Goal: Transaction & Acquisition: Subscribe to service/newsletter

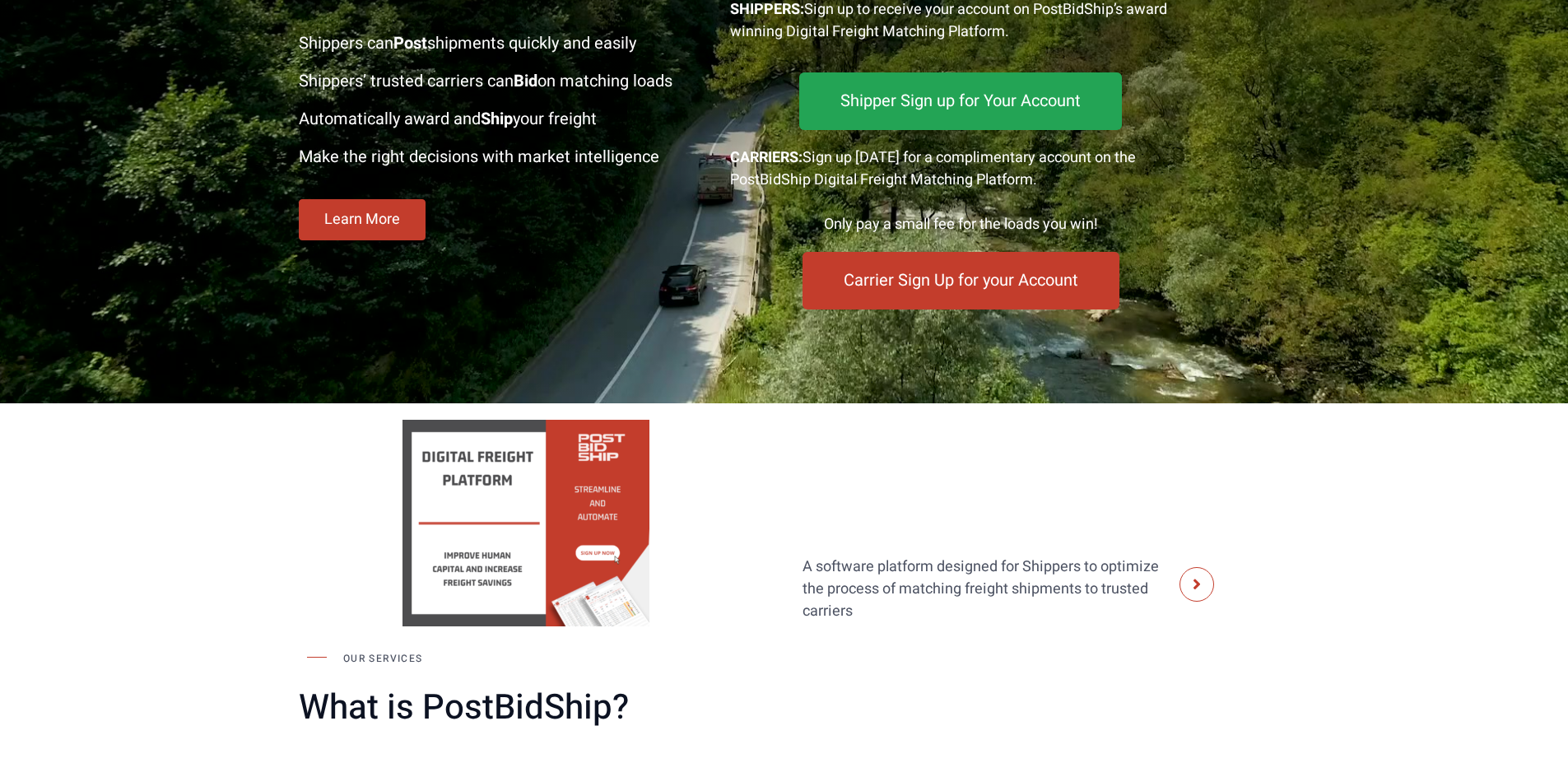
scroll to position [296, 0]
click at [911, 284] on span "Carrier Sign Up for your Account" at bounding box center [961, 280] width 228 height 16
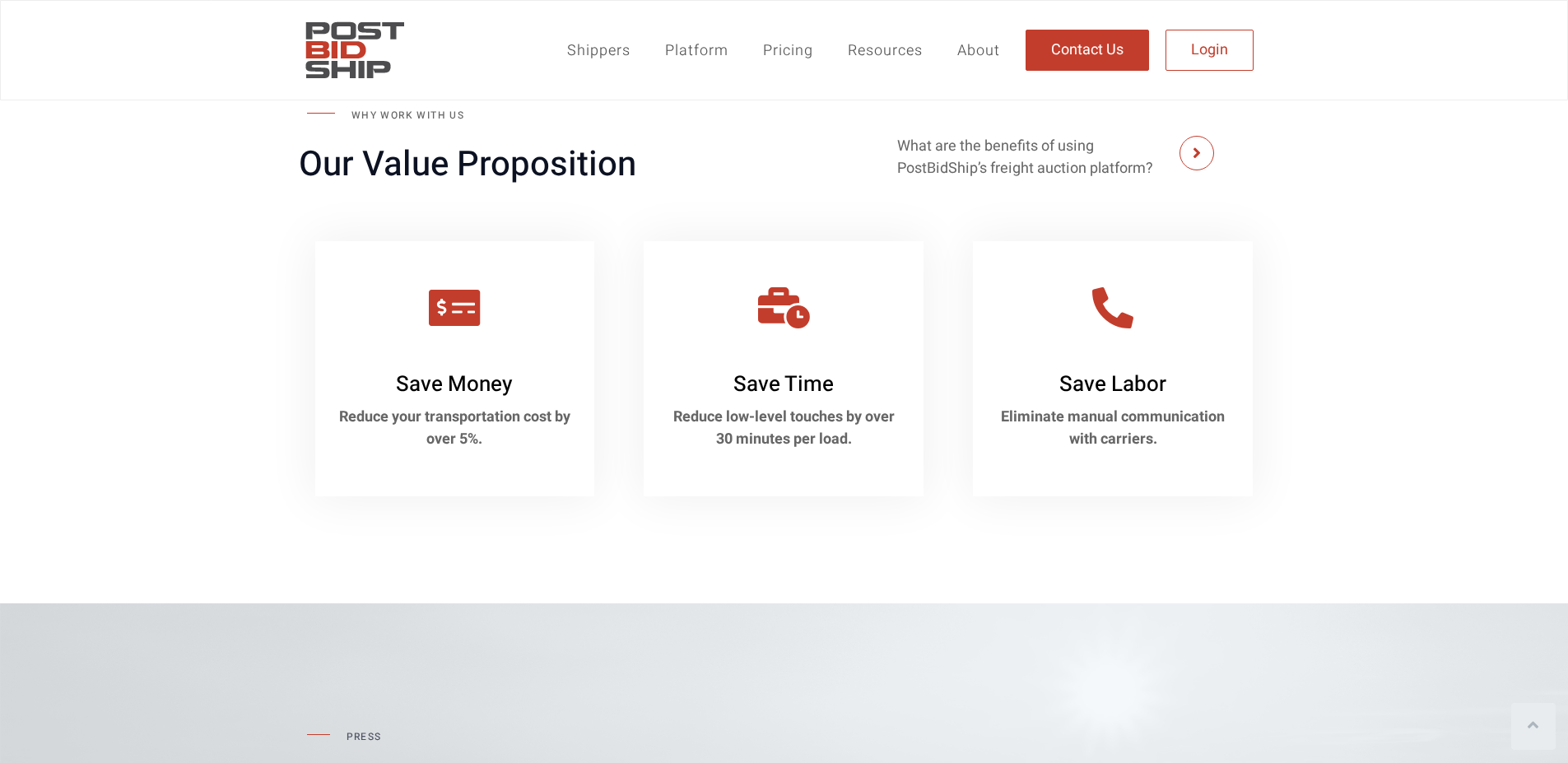
scroll to position [1729, 0]
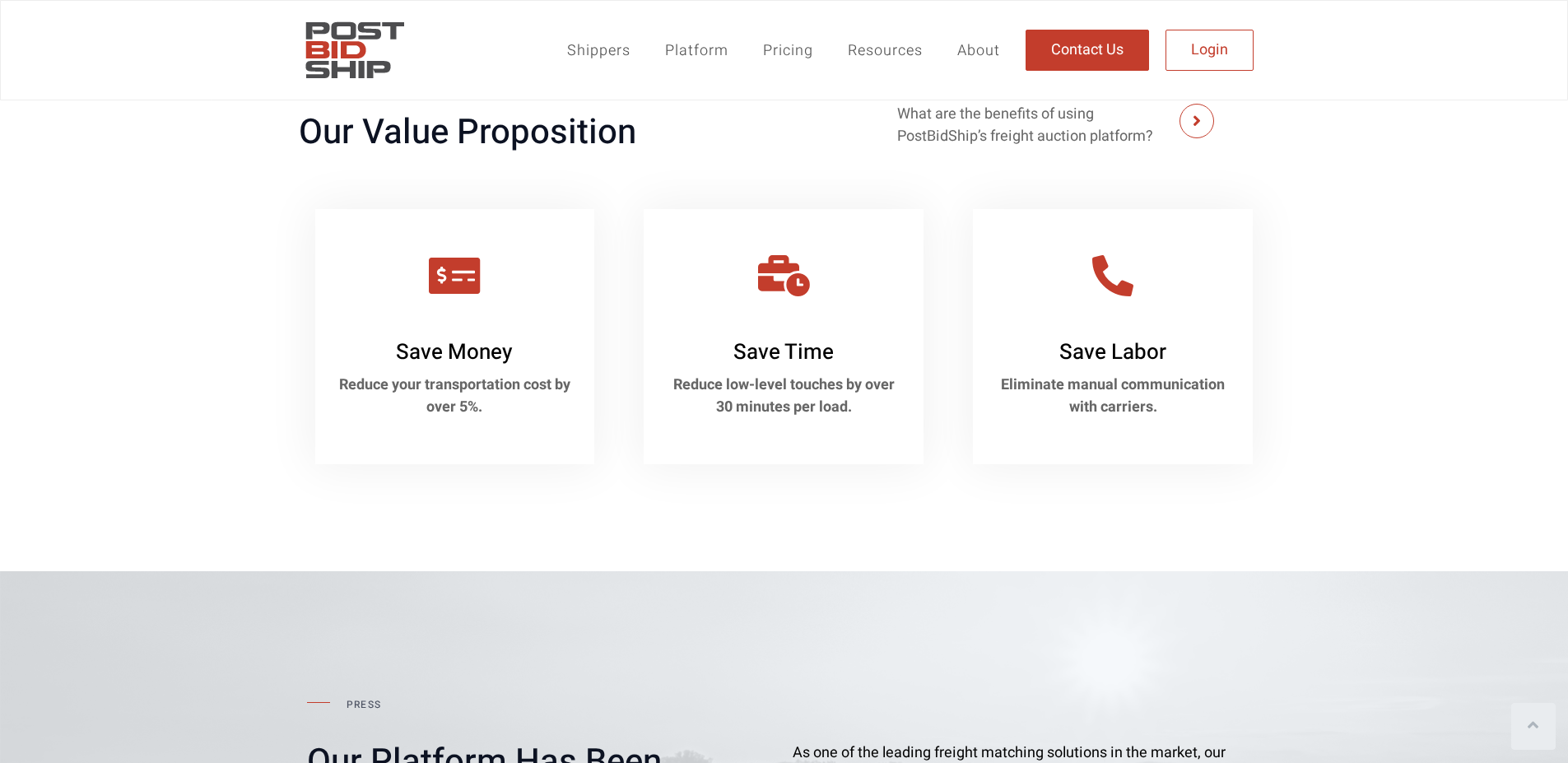
click at [973, 51] on link "About" at bounding box center [979, 51] width 77 height 39
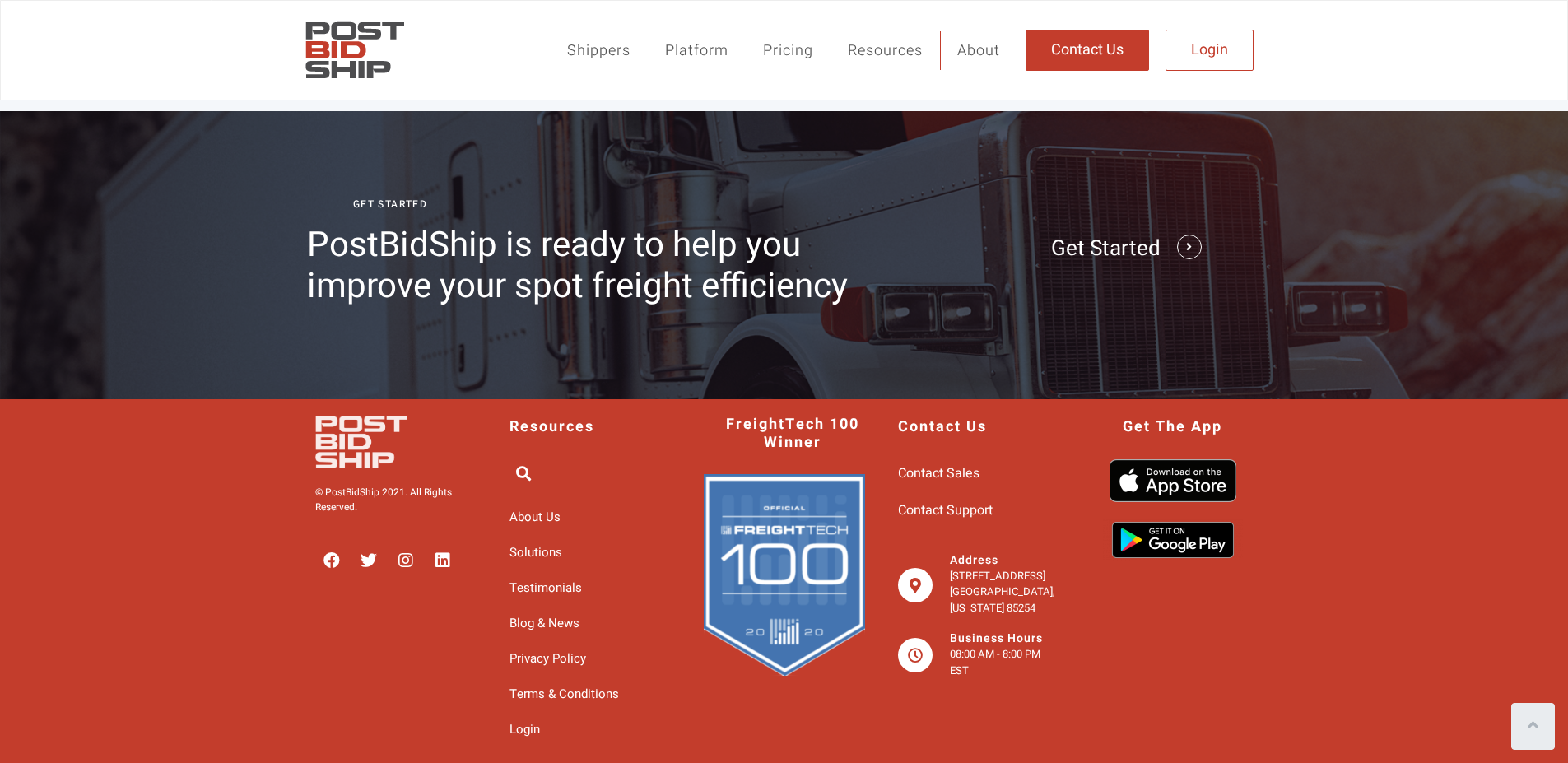
scroll to position [2772, 0]
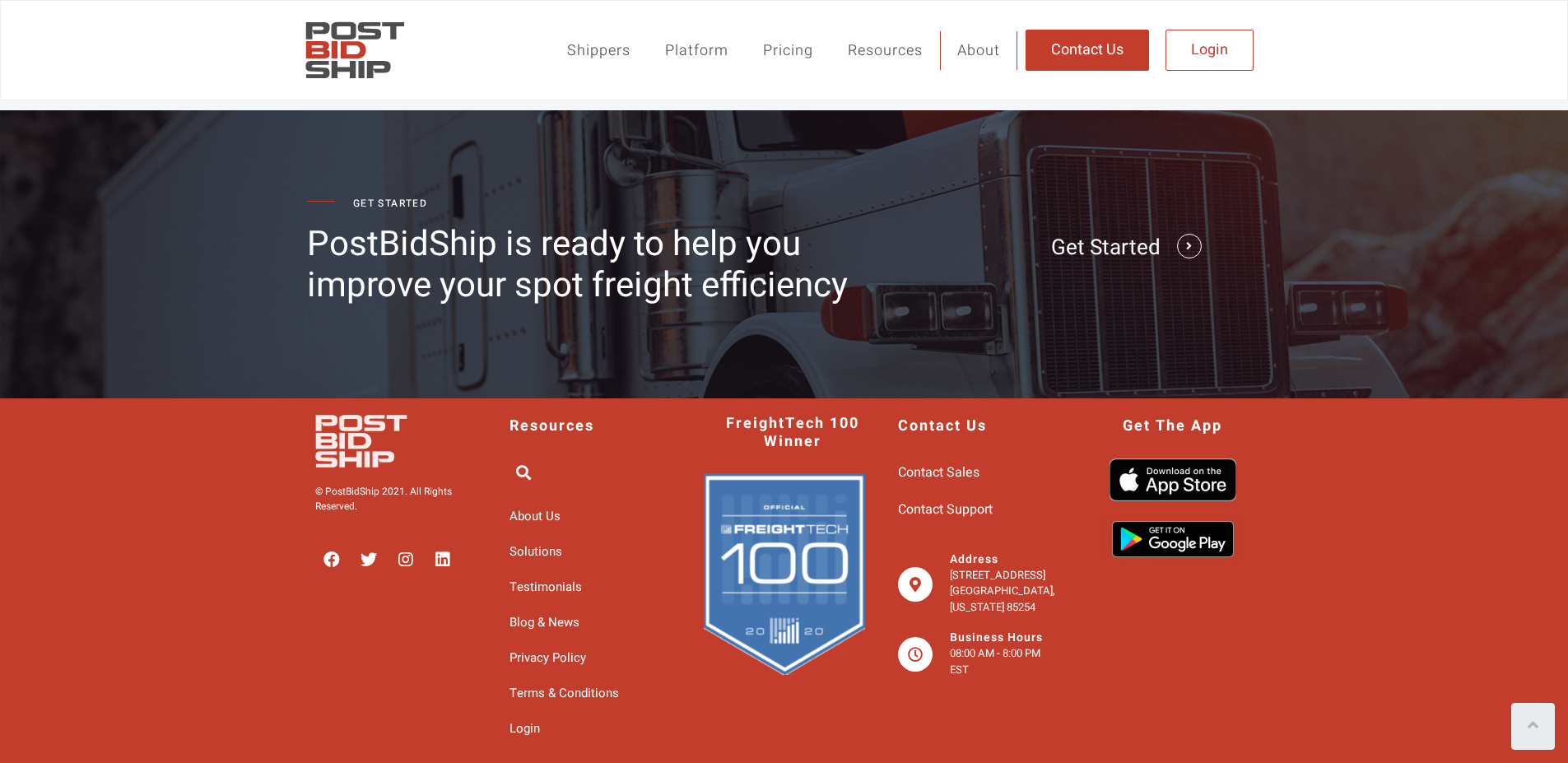
click at [943, 477] on span "Contact Sales" at bounding box center [939, 472] width 82 height 29
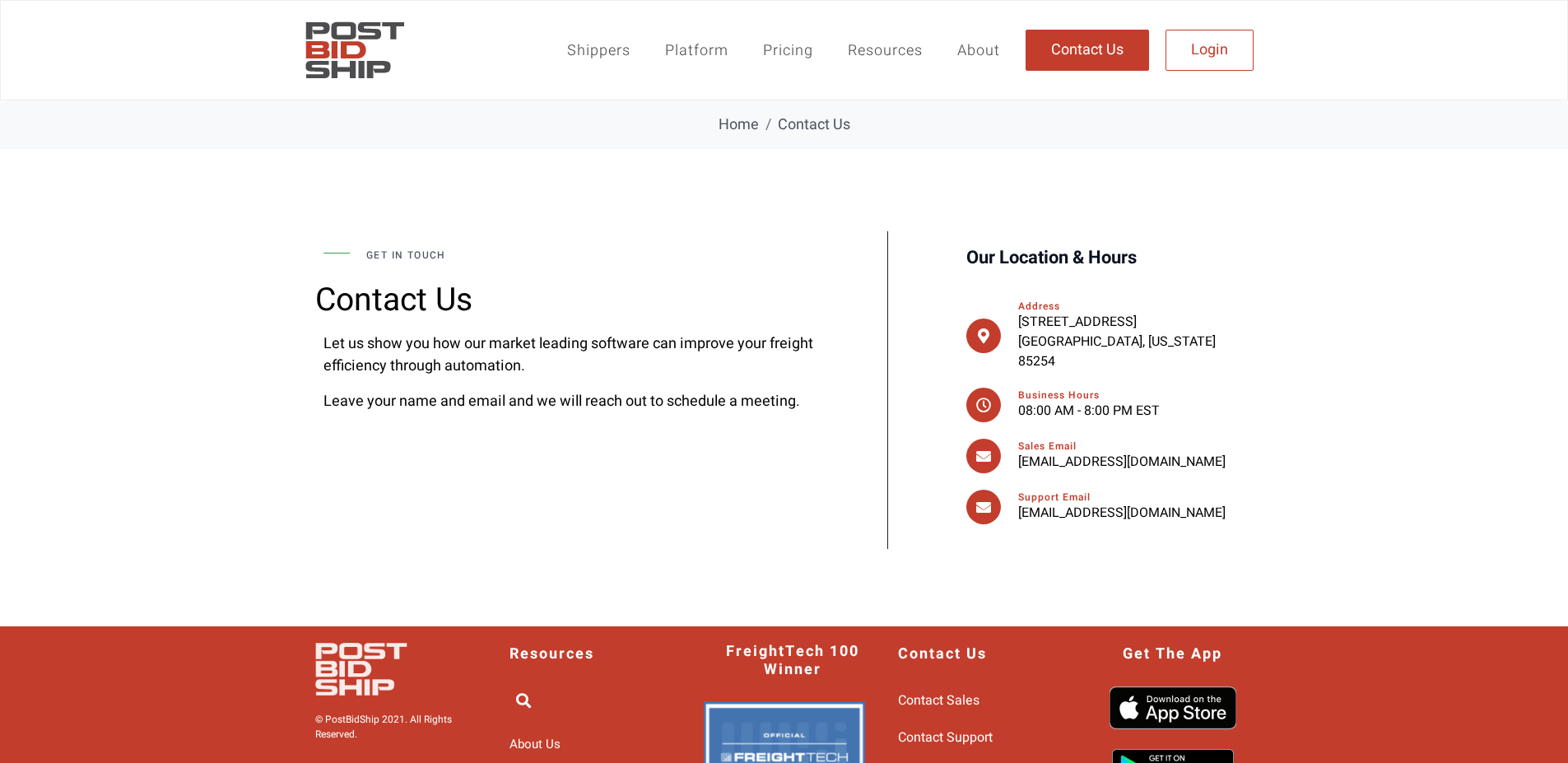
click at [1173, 452] on p "sales@postbidship.com" at bounding box center [1132, 461] width 227 height 19
drag, startPoint x: 1143, startPoint y: 447, endPoint x: 1028, endPoint y: 449, distance: 115.0
click at [1028, 452] on p "sales@postbidship.com" at bounding box center [1132, 461] width 227 height 19
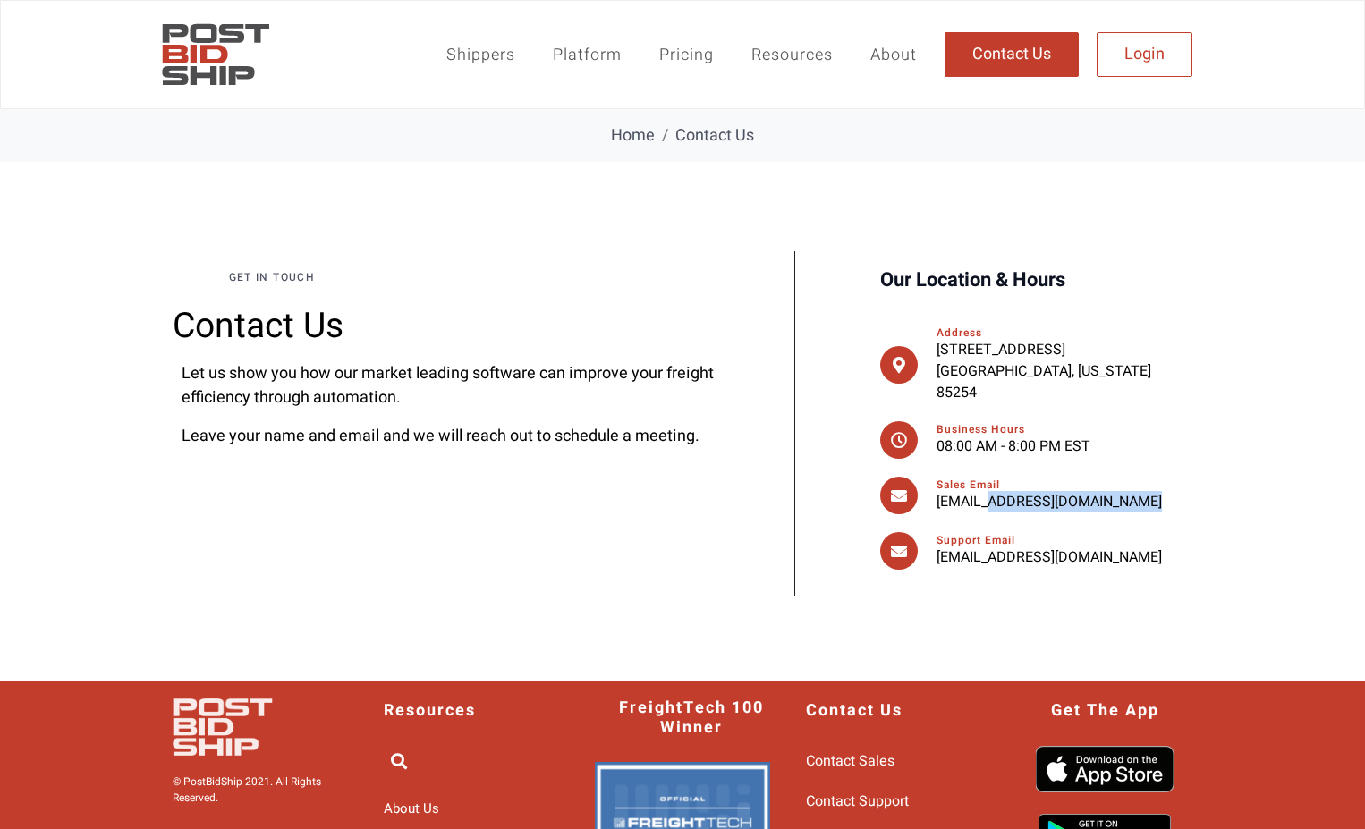
click at [680, 64] on link "Pricing" at bounding box center [687, 55] width 92 height 42
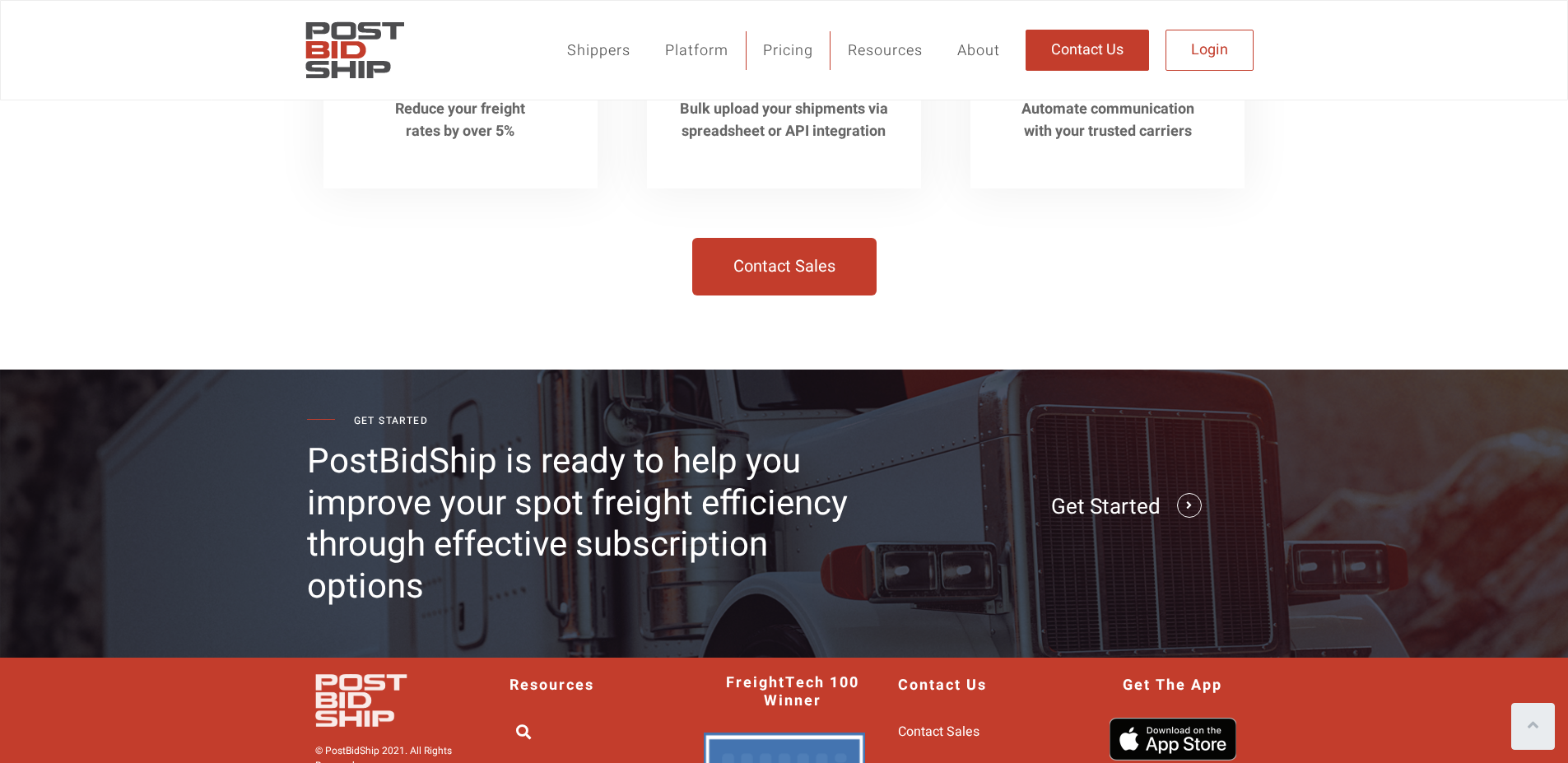
scroll to position [2372, 0]
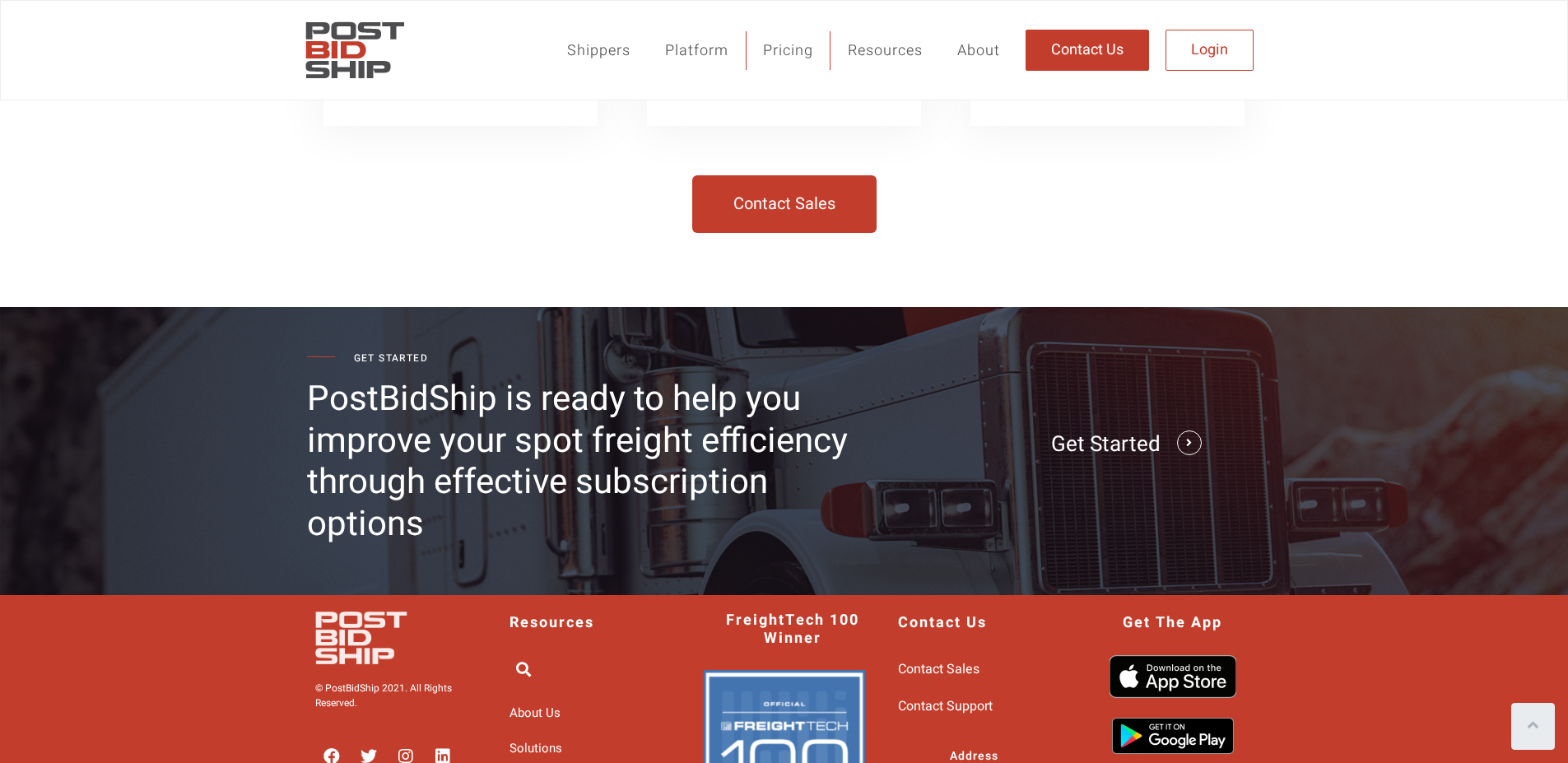
click at [760, 218] on link "Contact Sales" at bounding box center [784, 204] width 184 height 58
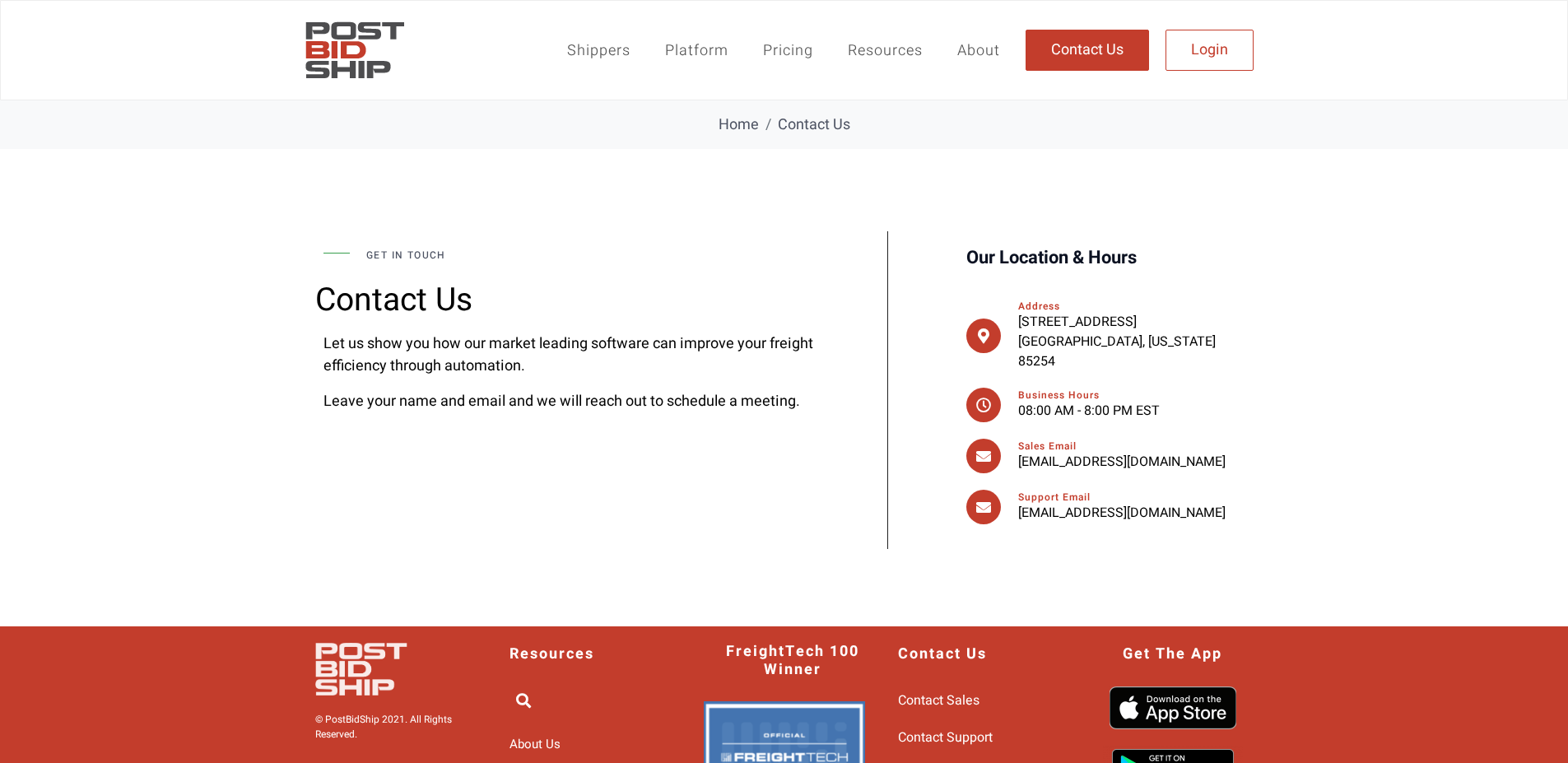
click at [615, 41] on link "Shippers" at bounding box center [599, 51] width 98 height 39
click at [594, 51] on link "Shippers" at bounding box center [599, 51] width 98 height 39
click at [597, 113] on link "Shippers" at bounding box center [624, 122] width 148 height 34
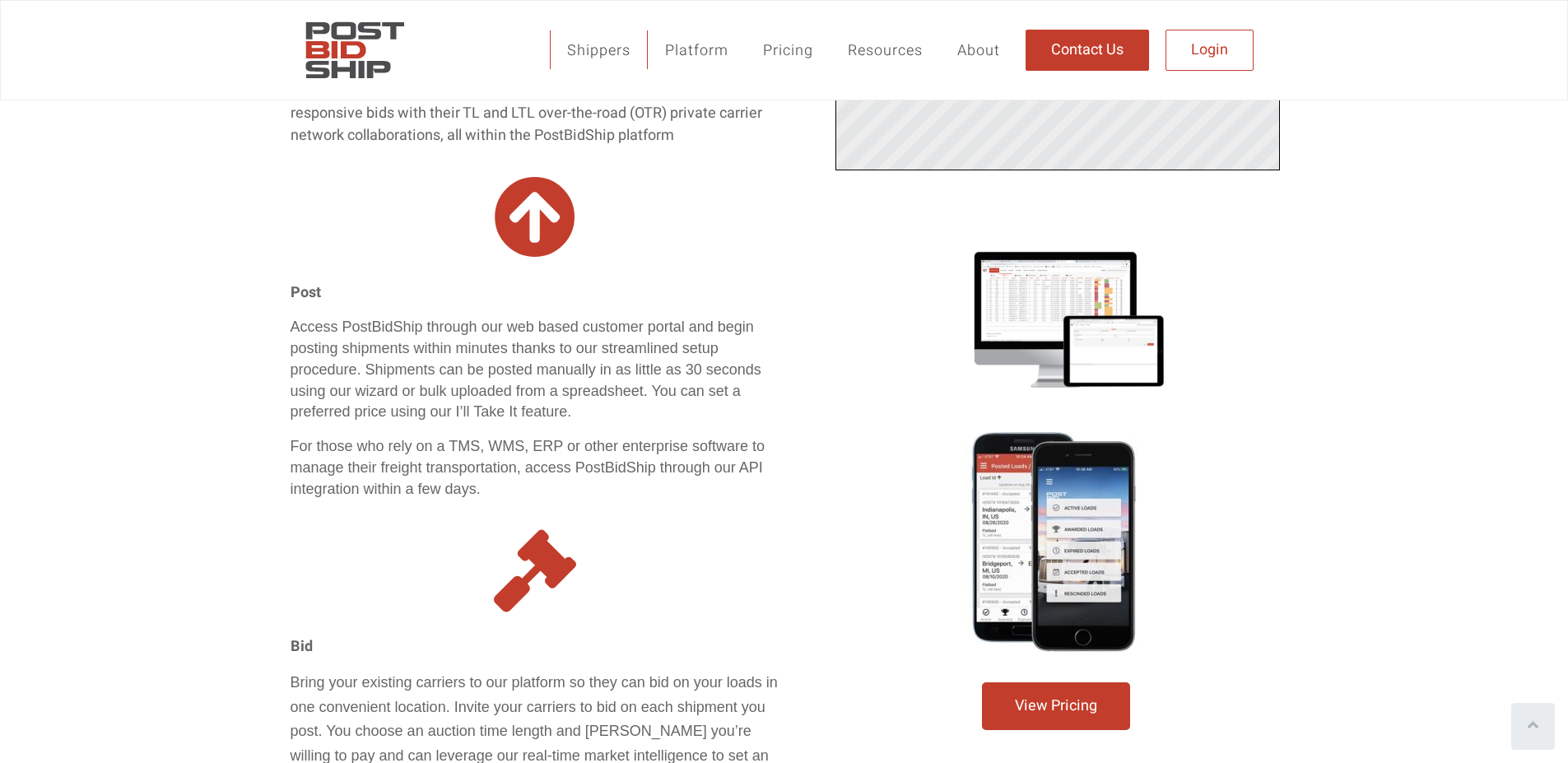
scroll to position [2007, 0]
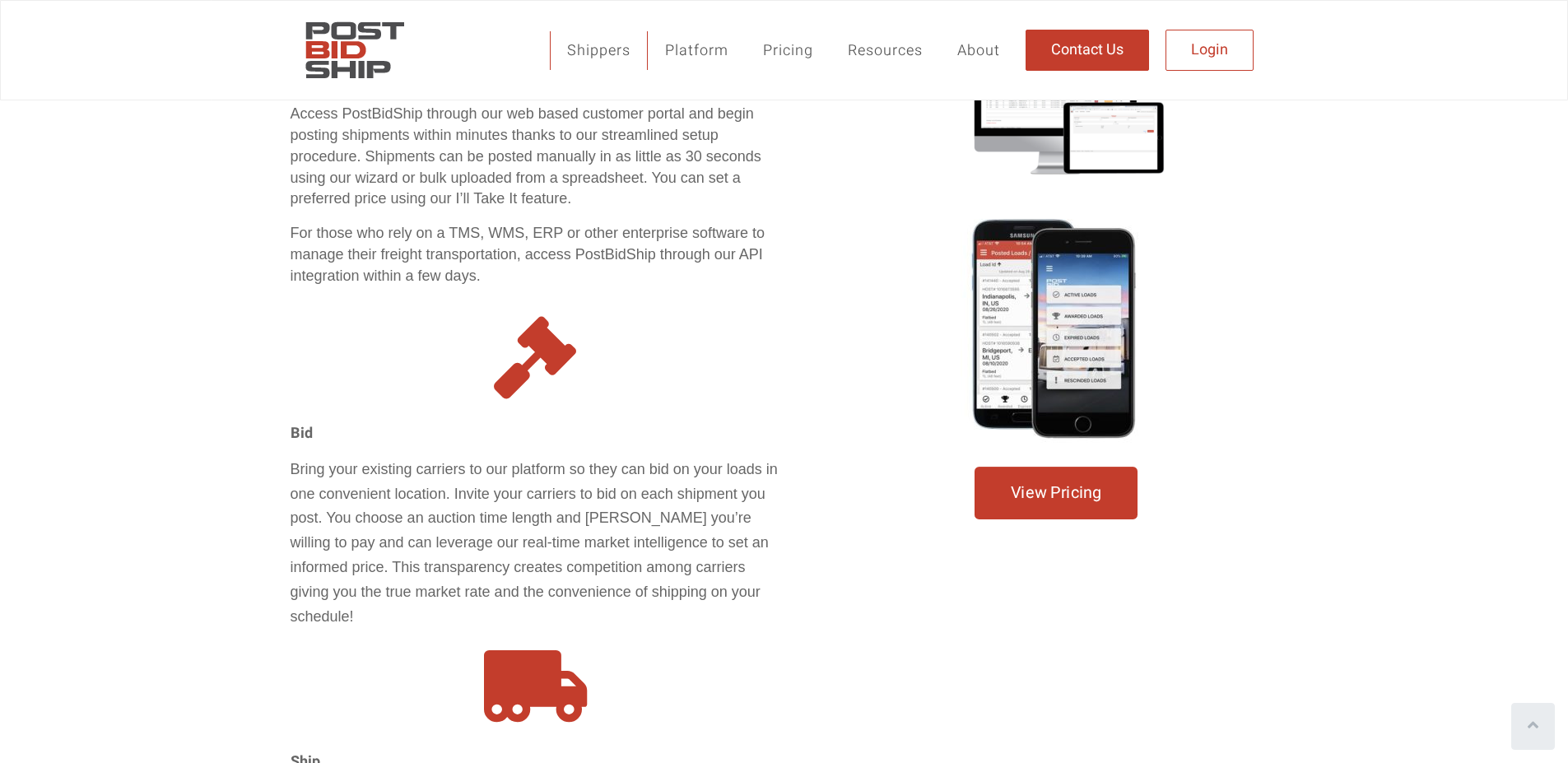
click at [1032, 485] on span "View Pricing" at bounding box center [1056, 493] width 90 height 17
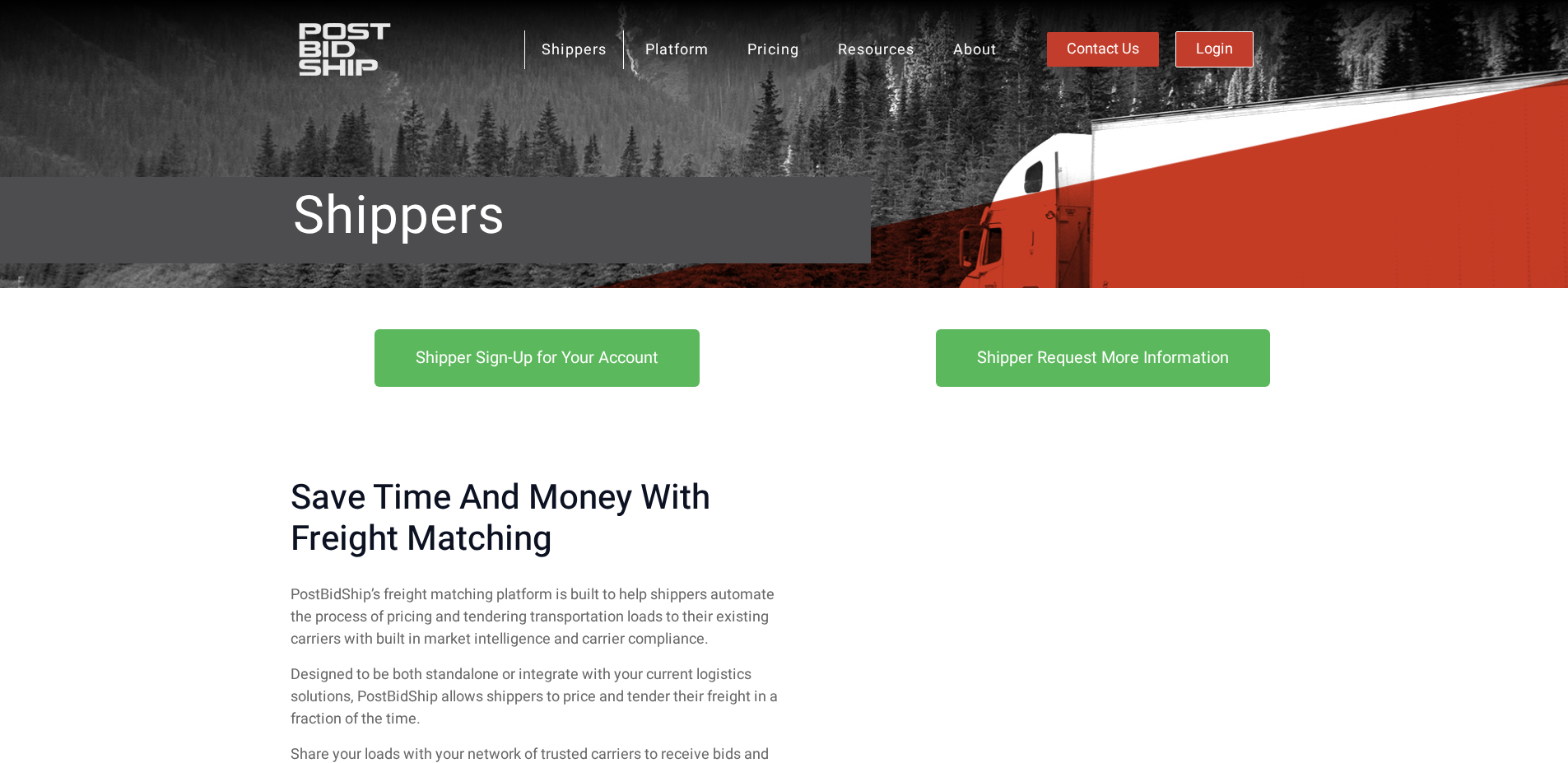
click at [1184, 56] on link "Login" at bounding box center [1215, 49] width 78 height 36
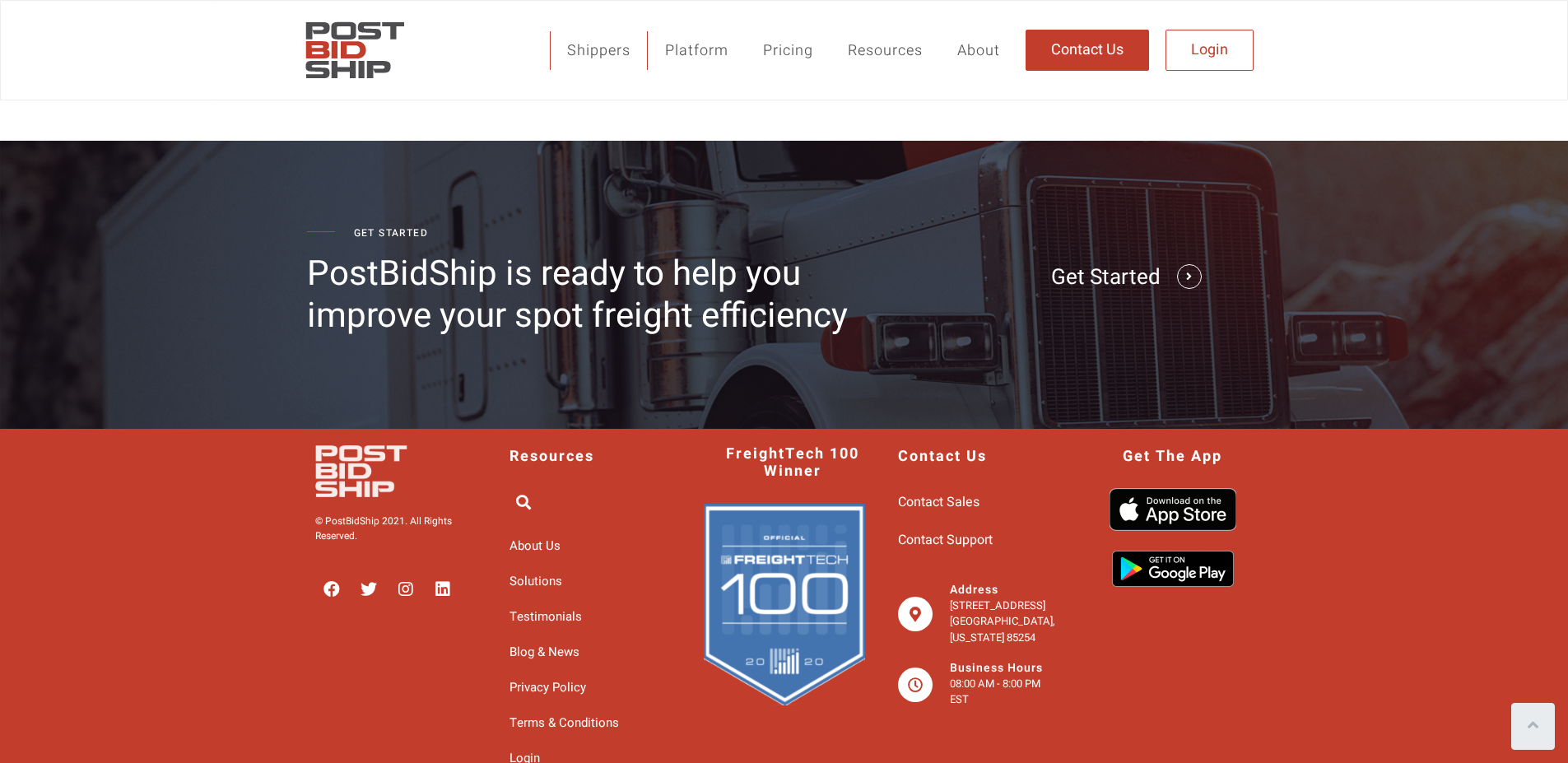
scroll to position [2897, 0]
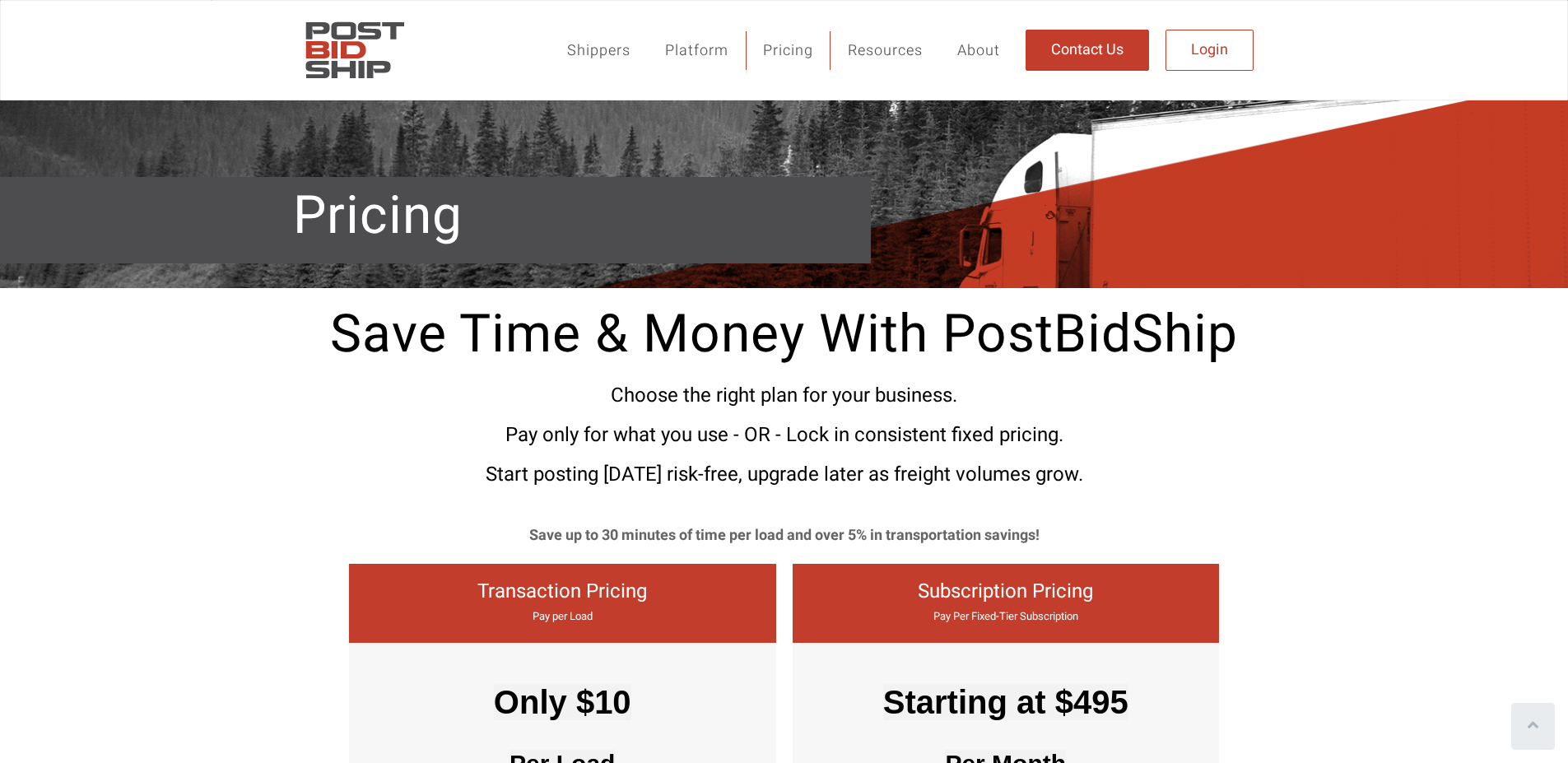
scroll to position [2372, 0]
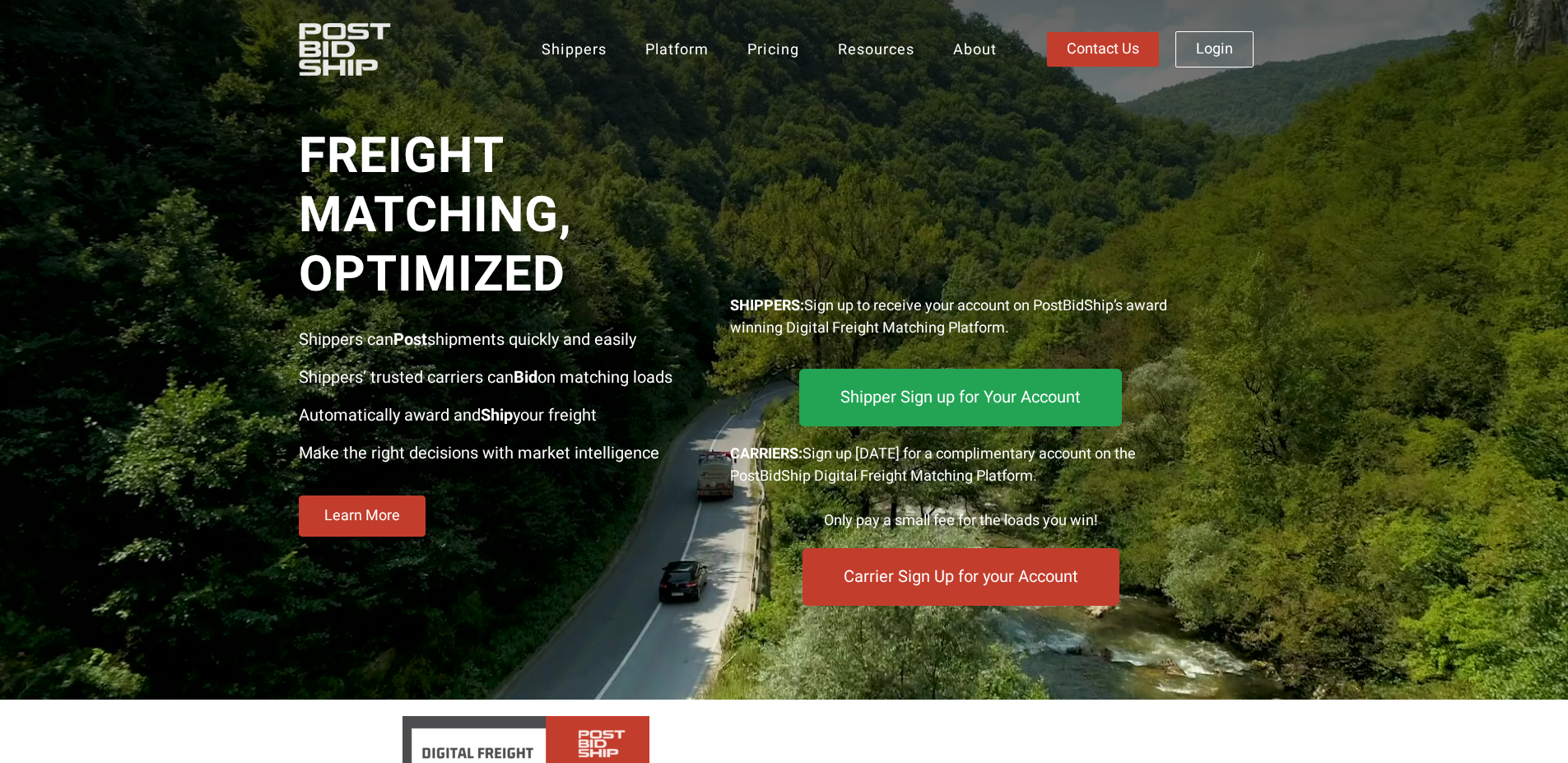
click at [918, 585] on span "Carrier Sign Up for your Account" at bounding box center [961, 577] width 238 height 17
click at [959, 569] on span "Carrier Sign Up for your Account" at bounding box center [961, 577] width 230 height 17
click at [1040, 563] on Now "Carrier Sign Up for your Account" at bounding box center [962, 577] width 324 height 59
